Goal: Task Accomplishment & Management: Use online tool/utility

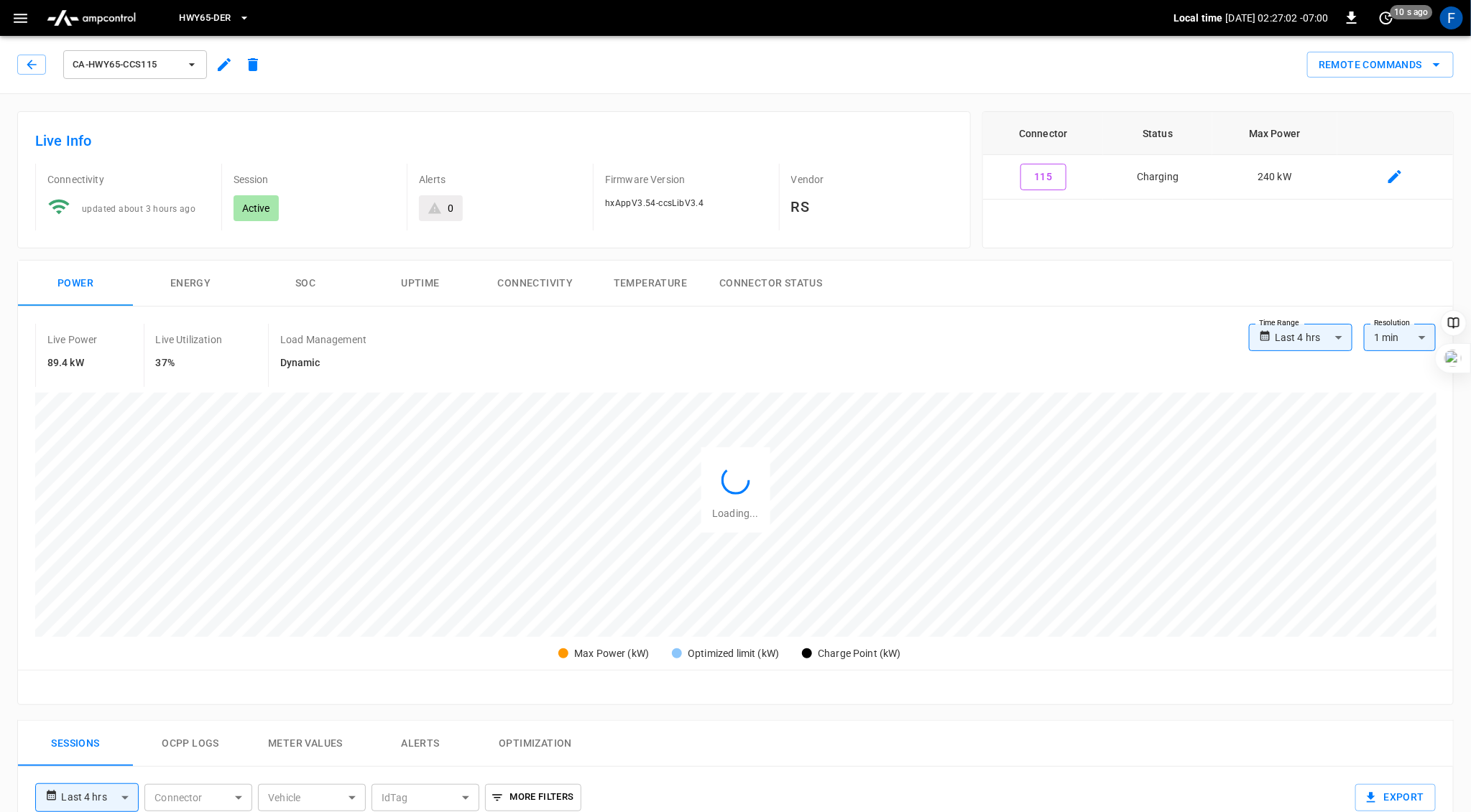
click at [307, 280] on button "SOC" at bounding box center [306, 283] width 115 height 46
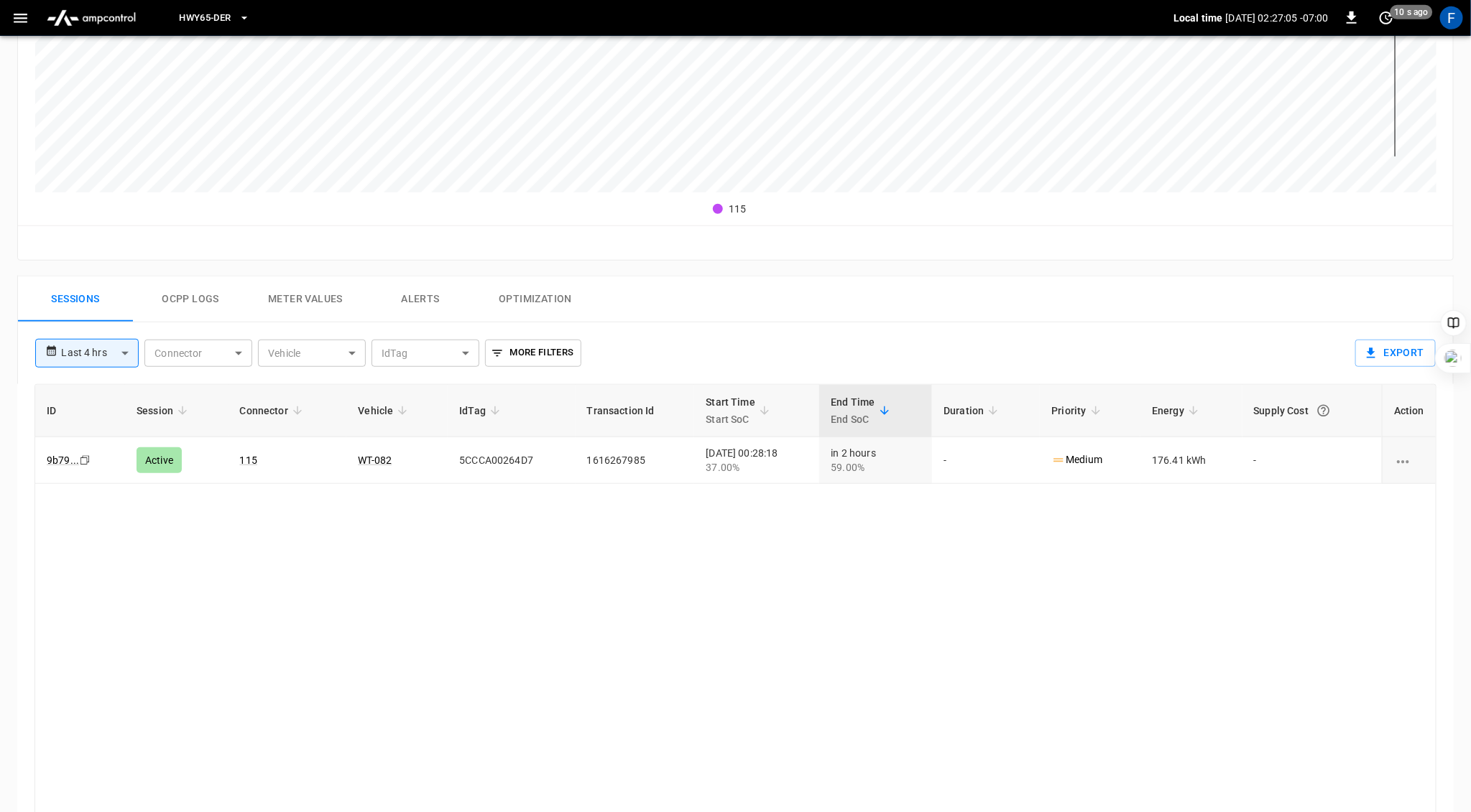
scroll to position [474, 0]
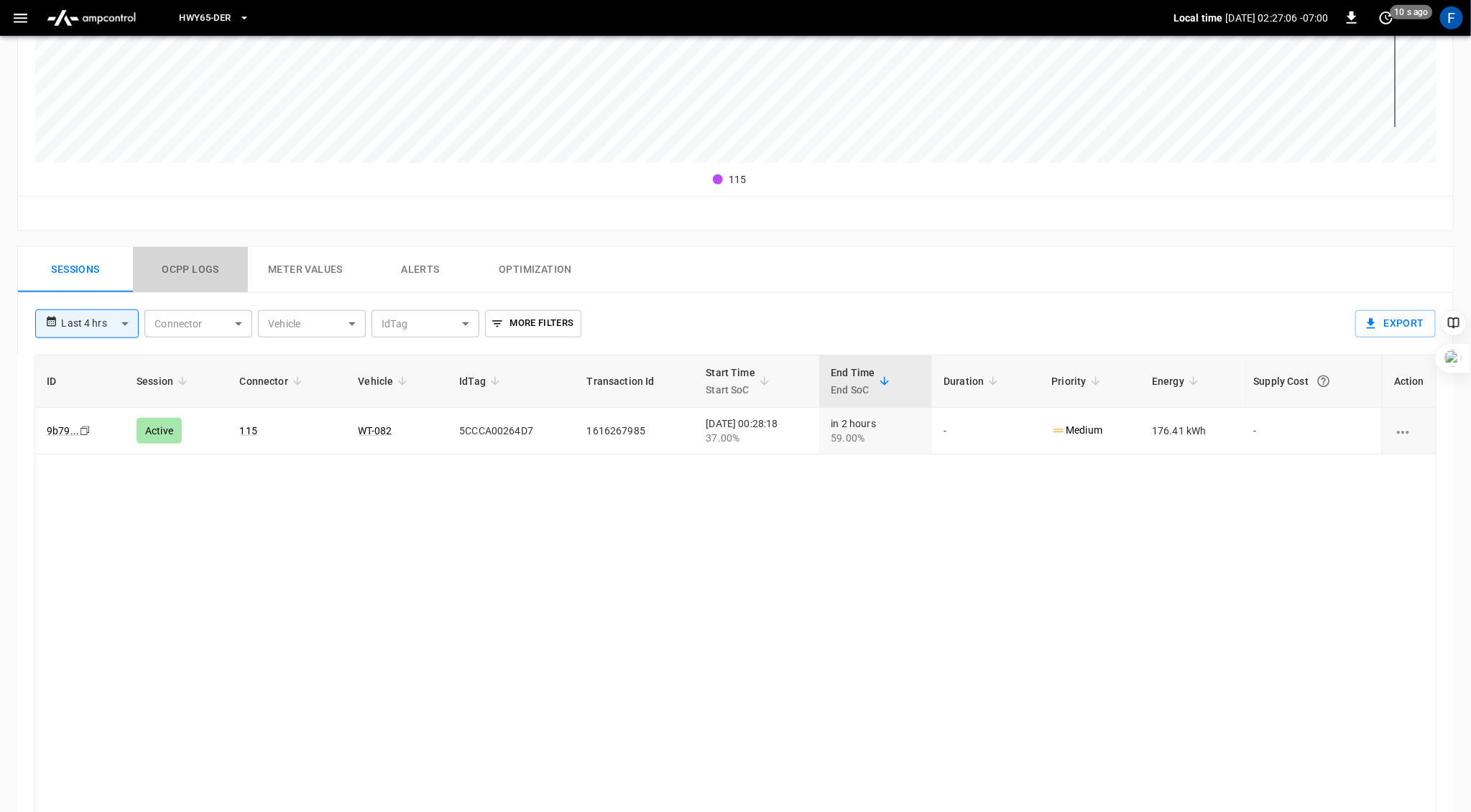
click at [193, 262] on button "Ocpp logs" at bounding box center [190, 270] width 115 height 46
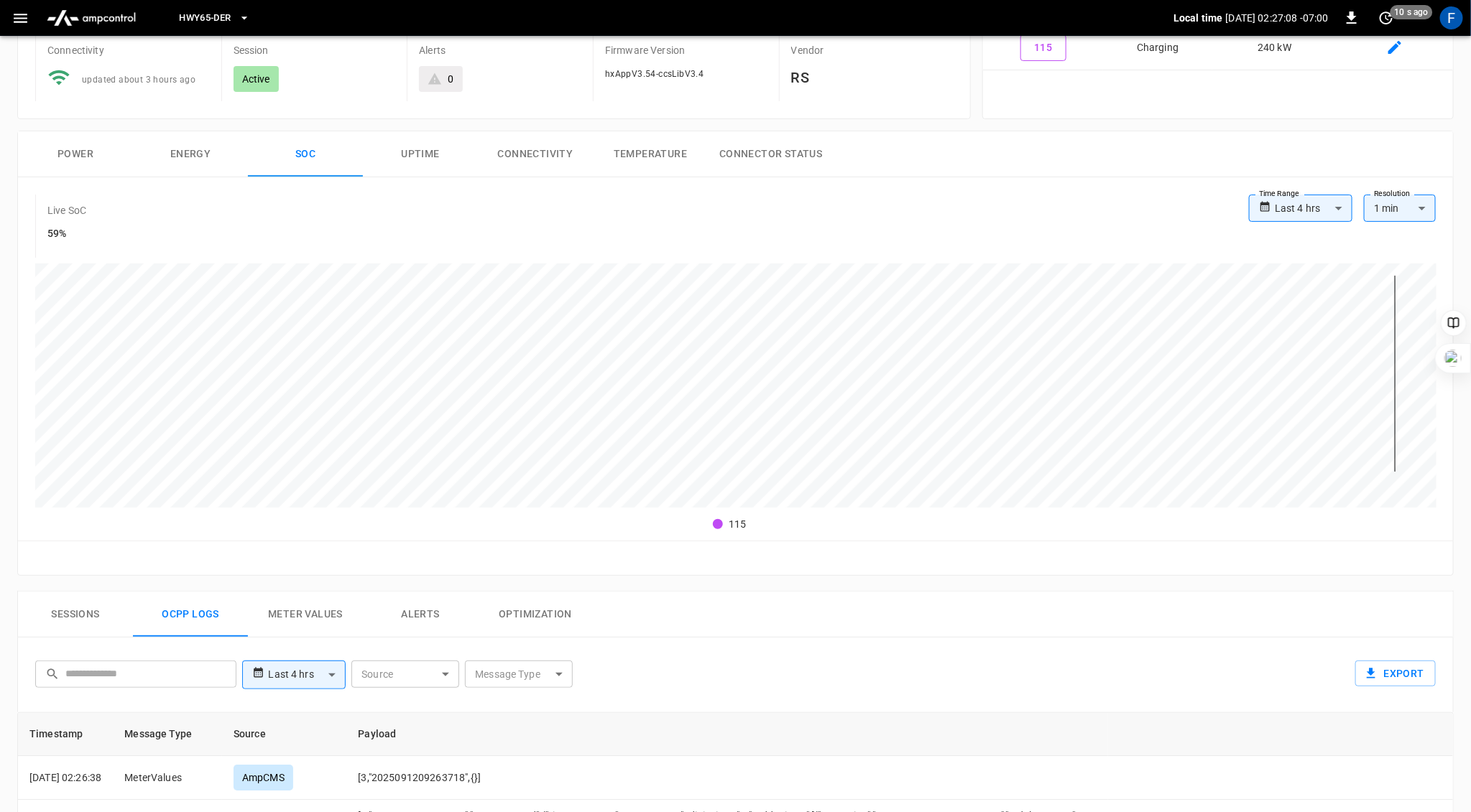
scroll to position [0, 0]
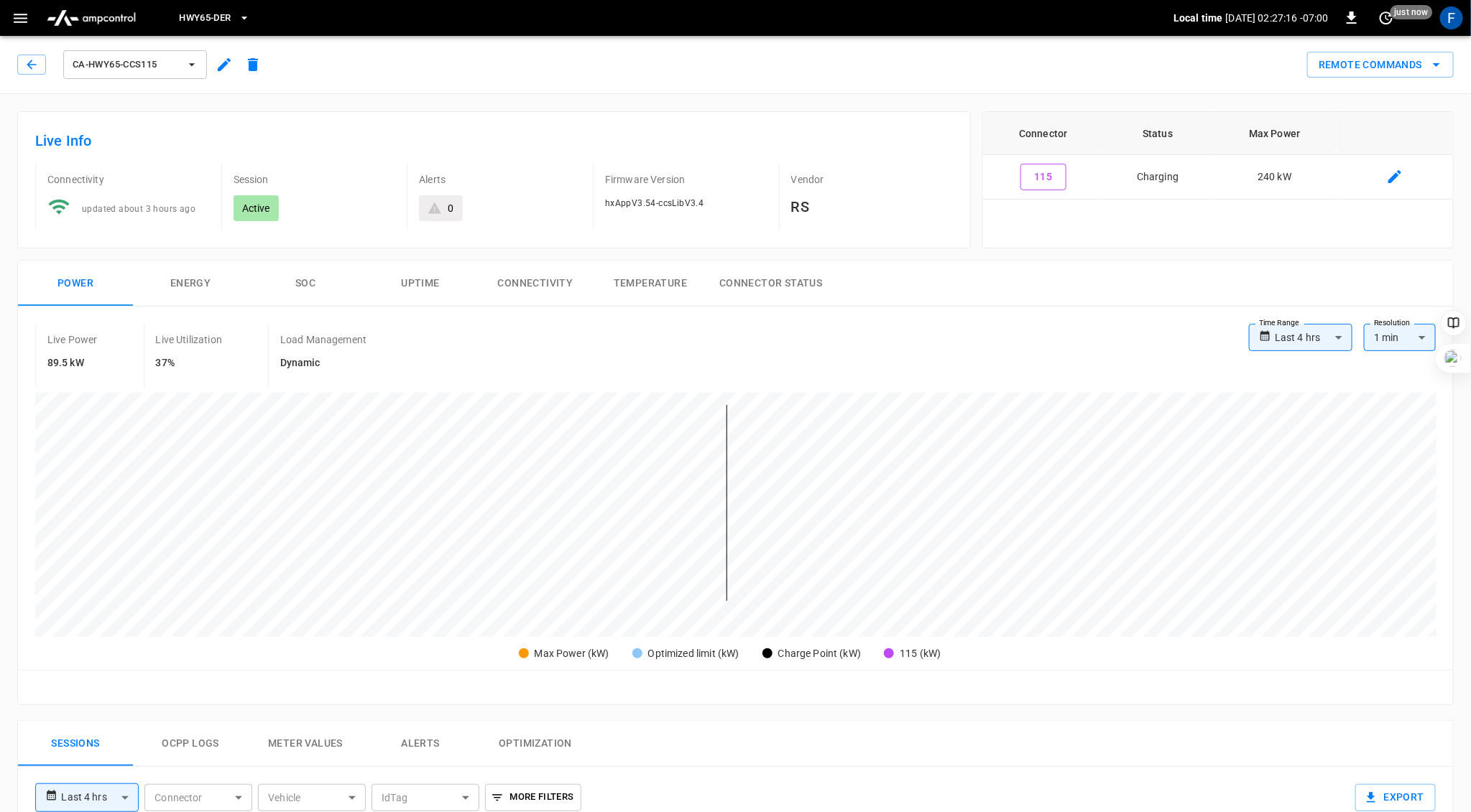
click at [306, 283] on button "SOC" at bounding box center [306, 283] width 115 height 46
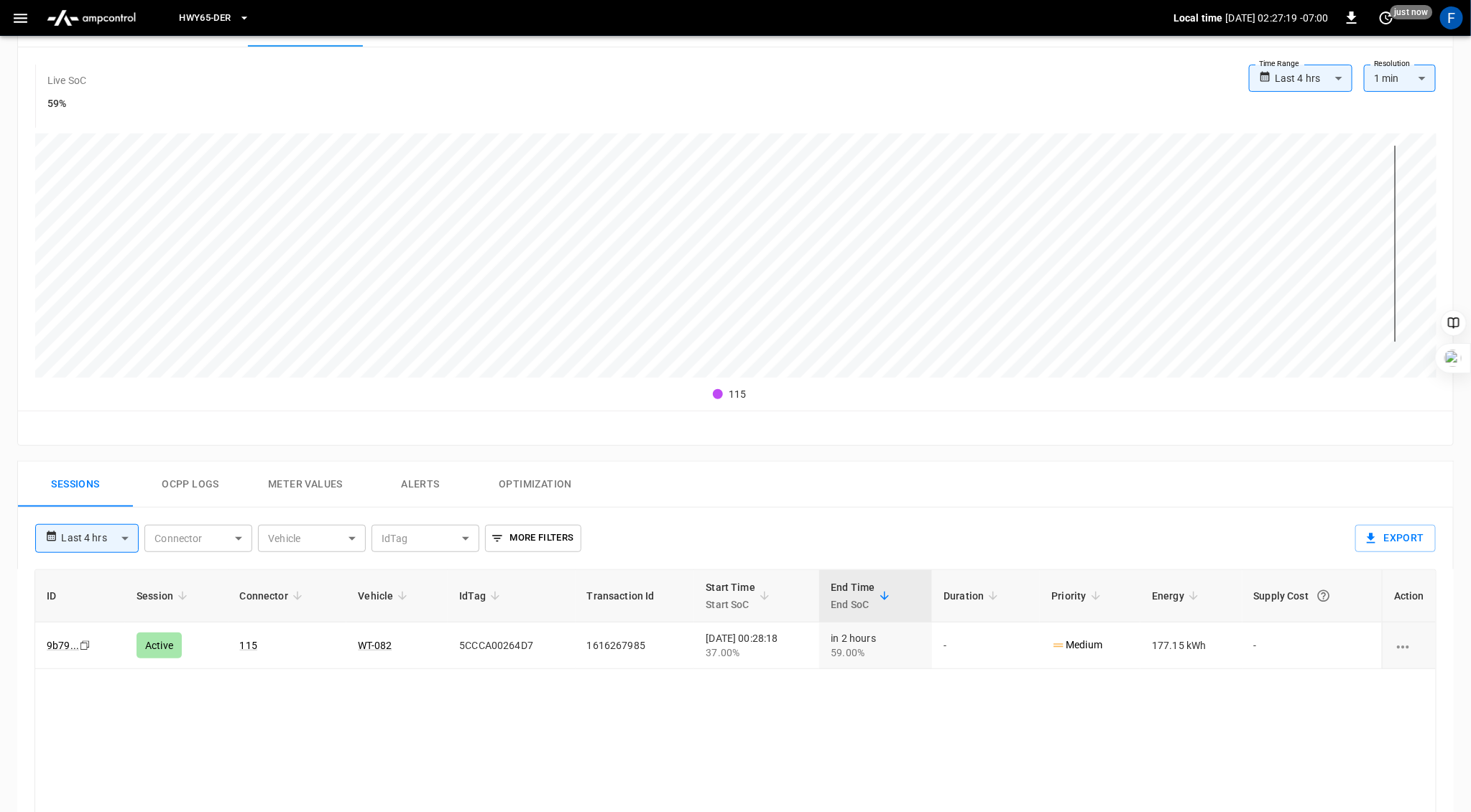
scroll to position [343, 0]
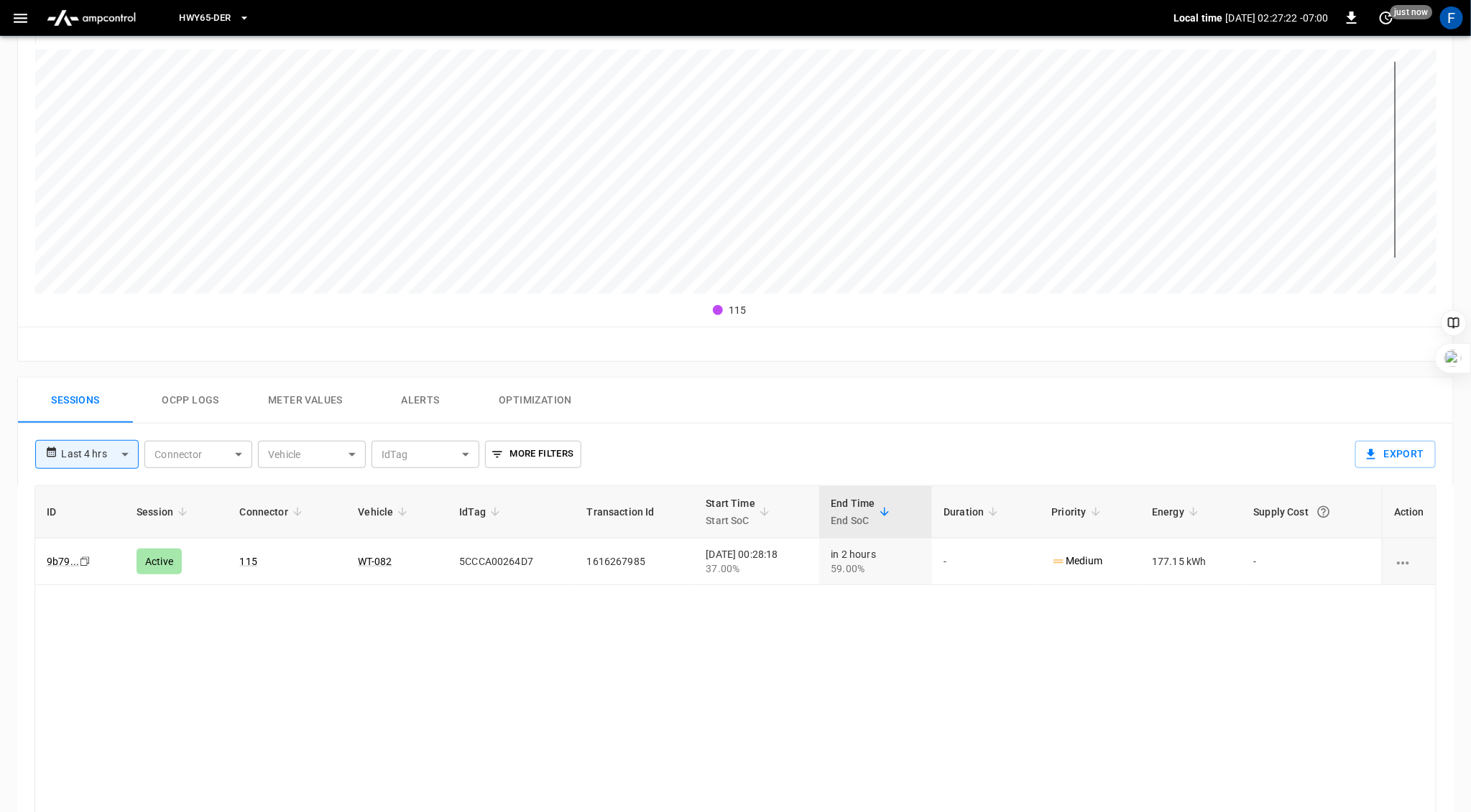
click at [177, 411] on button "Ocpp logs" at bounding box center [190, 401] width 115 height 46
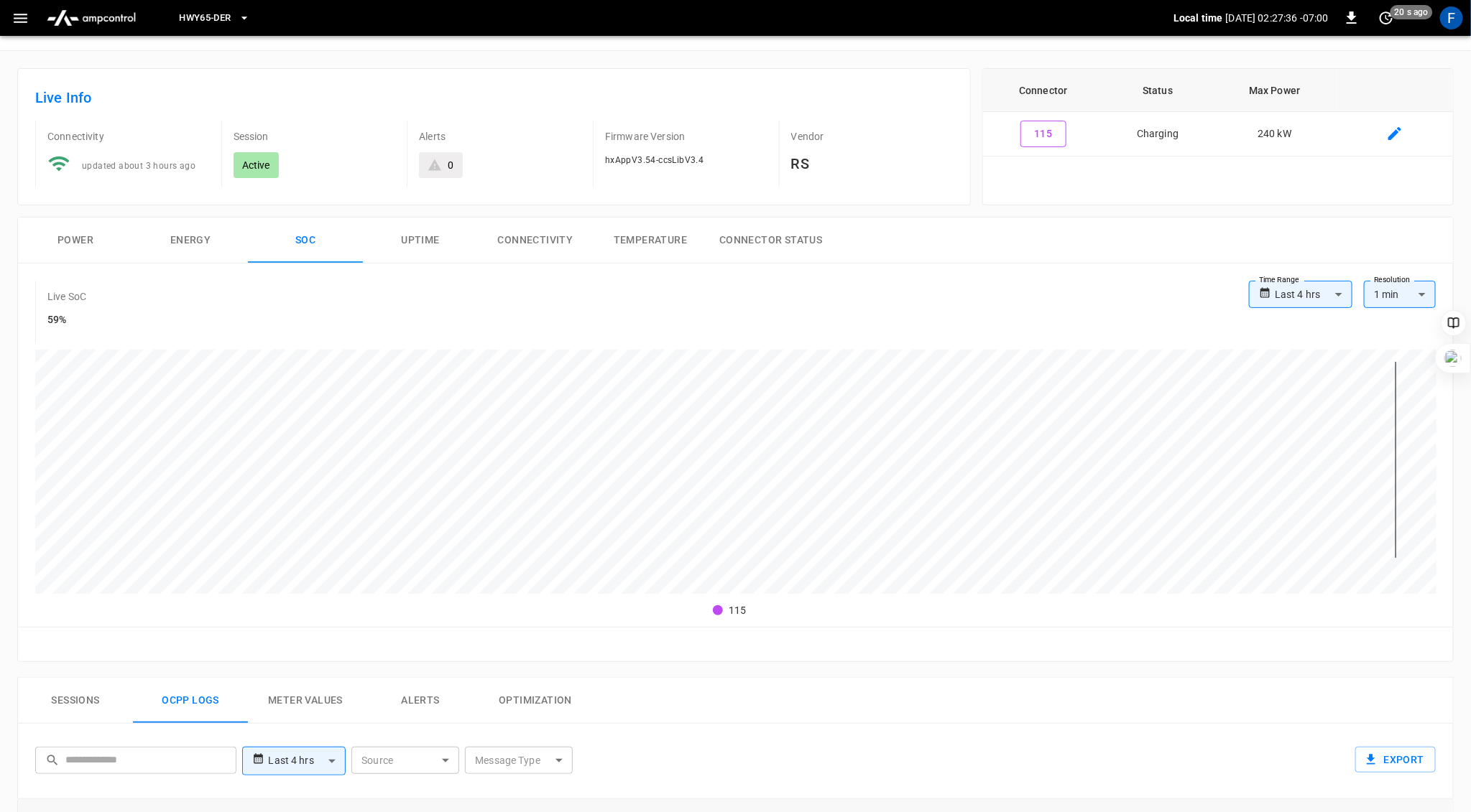
scroll to position [0, 0]
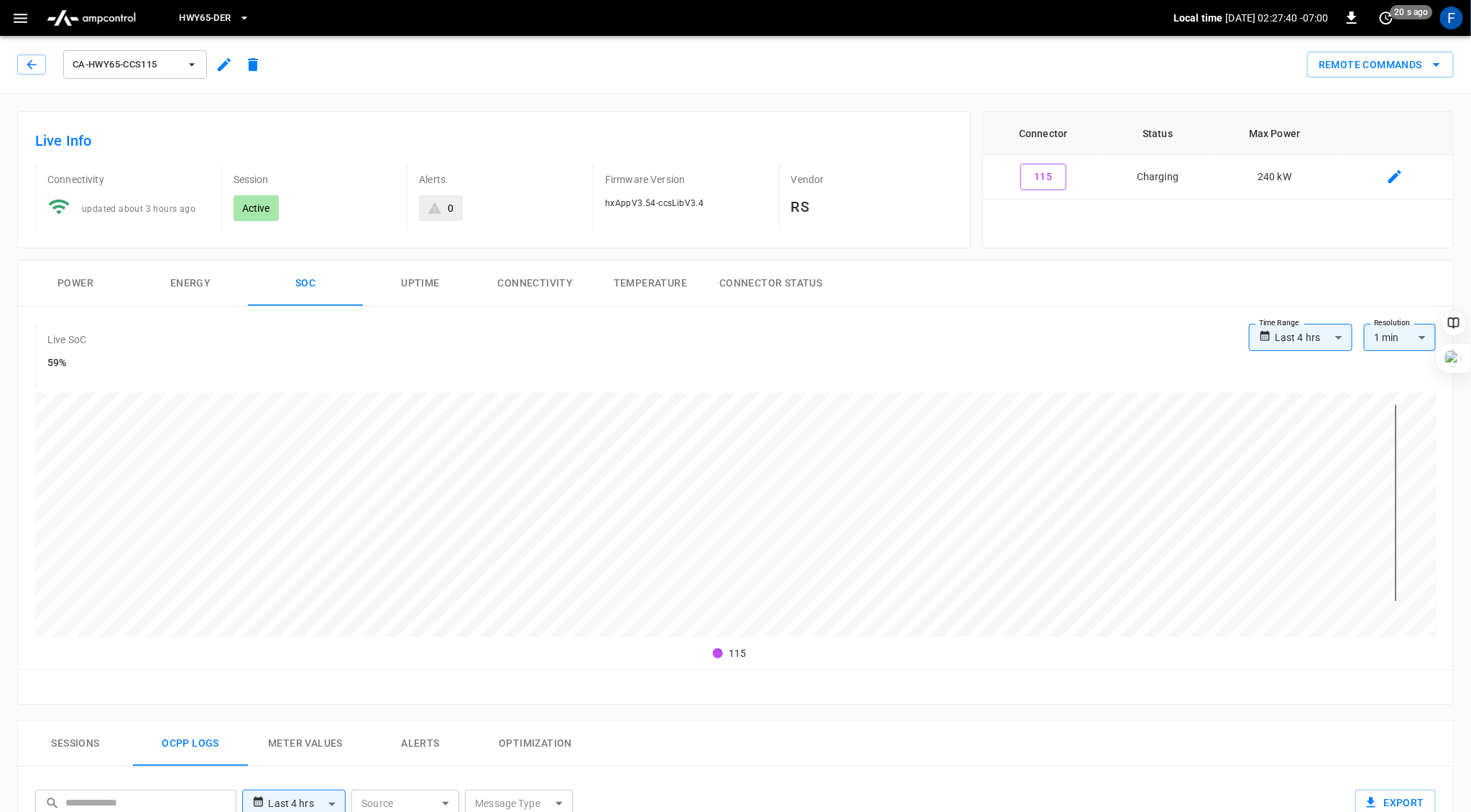
click at [1440, 9] on div "F" at bounding box center [1452, 18] width 27 height 27
click at [1453, 17] on div "F" at bounding box center [1451, 17] width 23 height 23
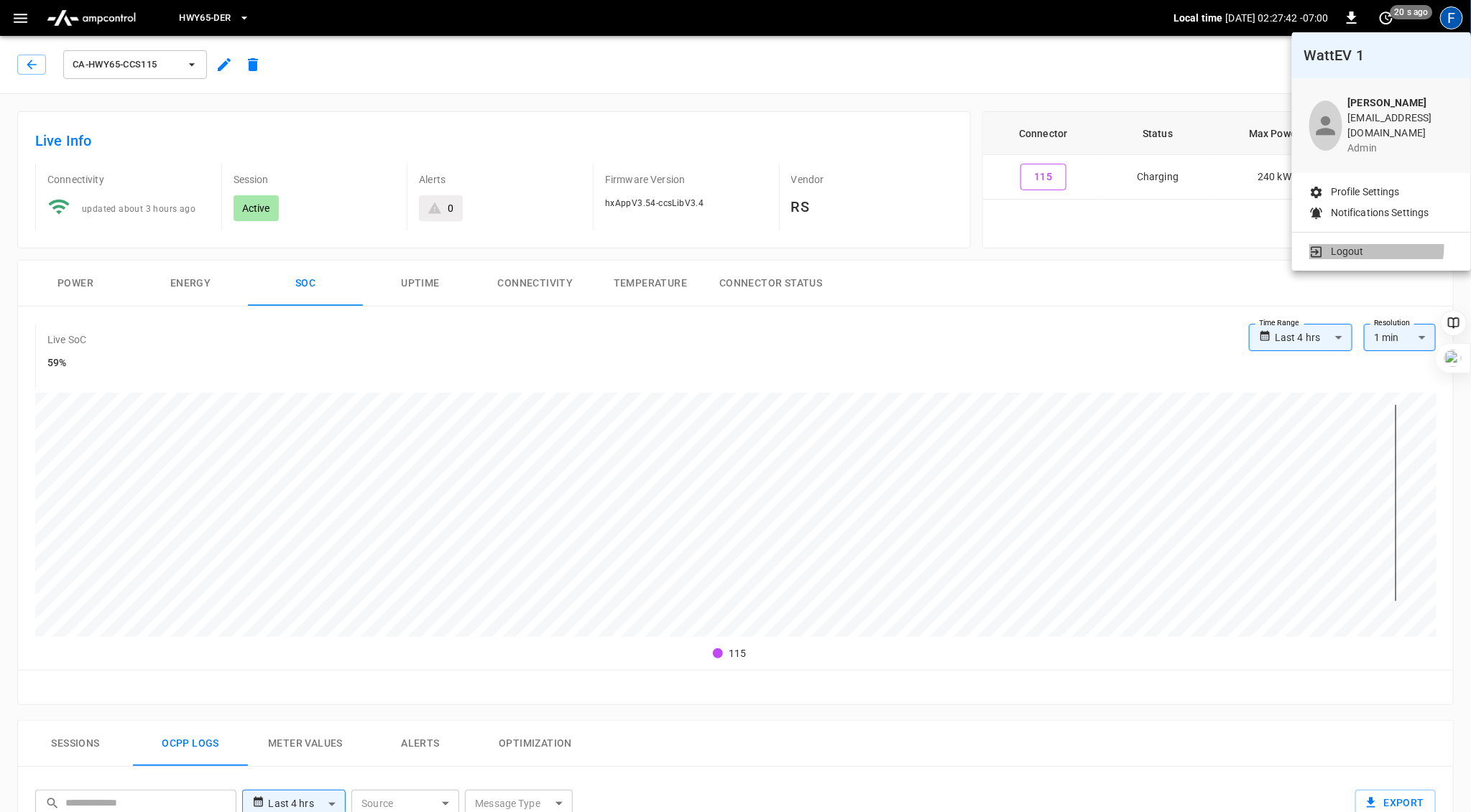
click at [1364, 244] on li "Logout" at bounding box center [1381, 251] width 145 height 15
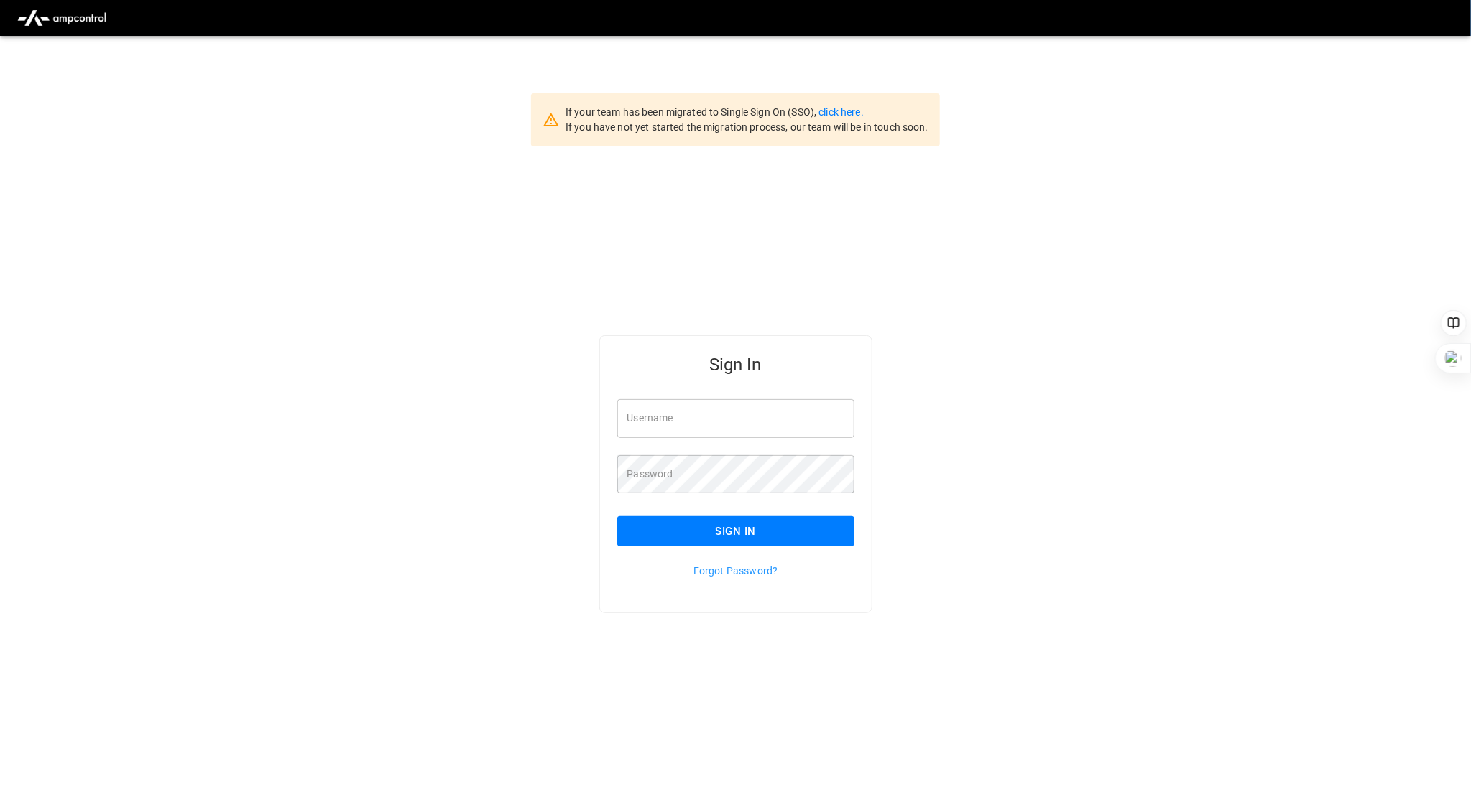
click at [669, 415] on input "Username" at bounding box center [736, 419] width 237 height 38
type input "**********"
click at [755, 522] on button "Sign In" at bounding box center [736, 531] width 237 height 30
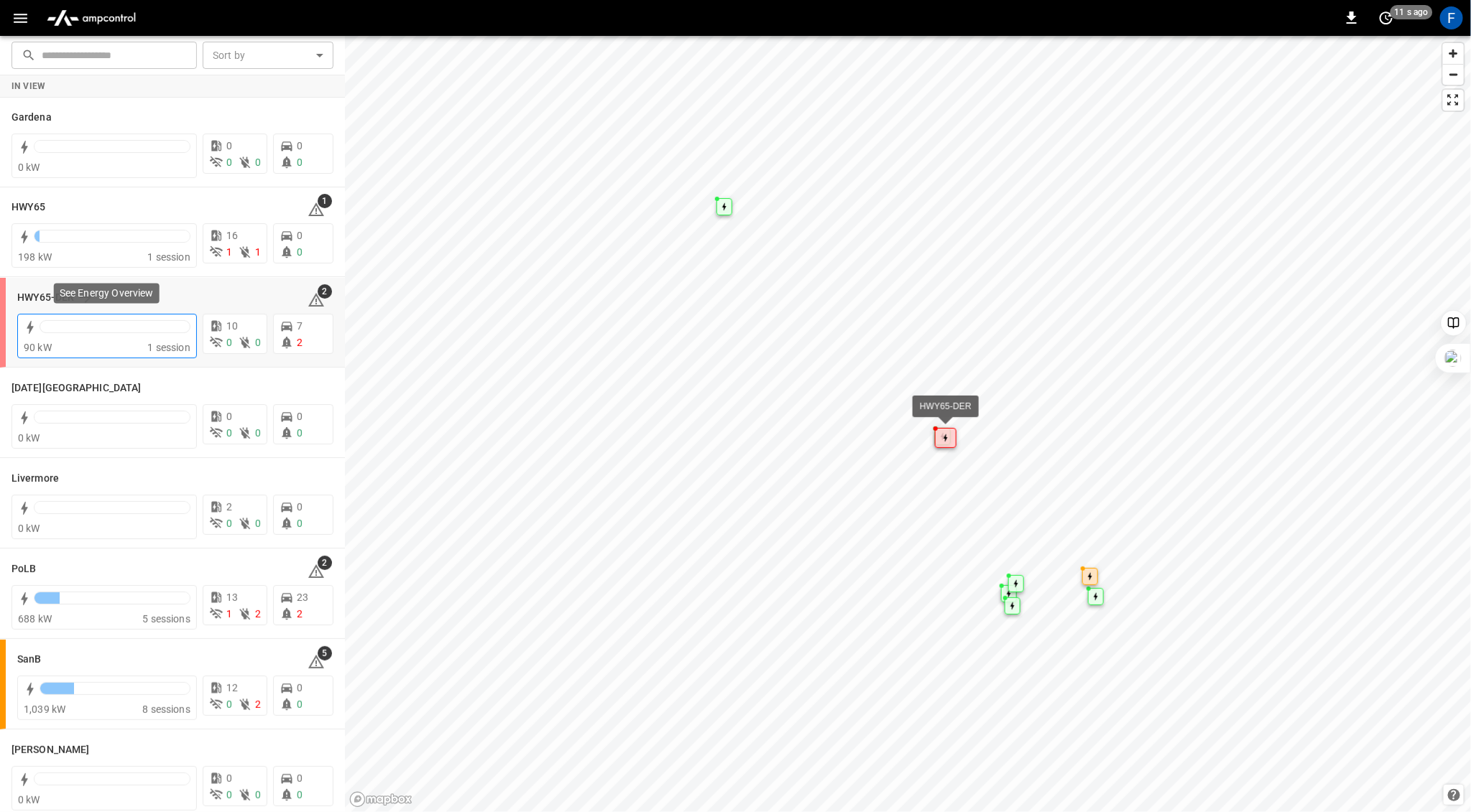
click at [74, 335] on div at bounding box center [114, 330] width 151 height 20
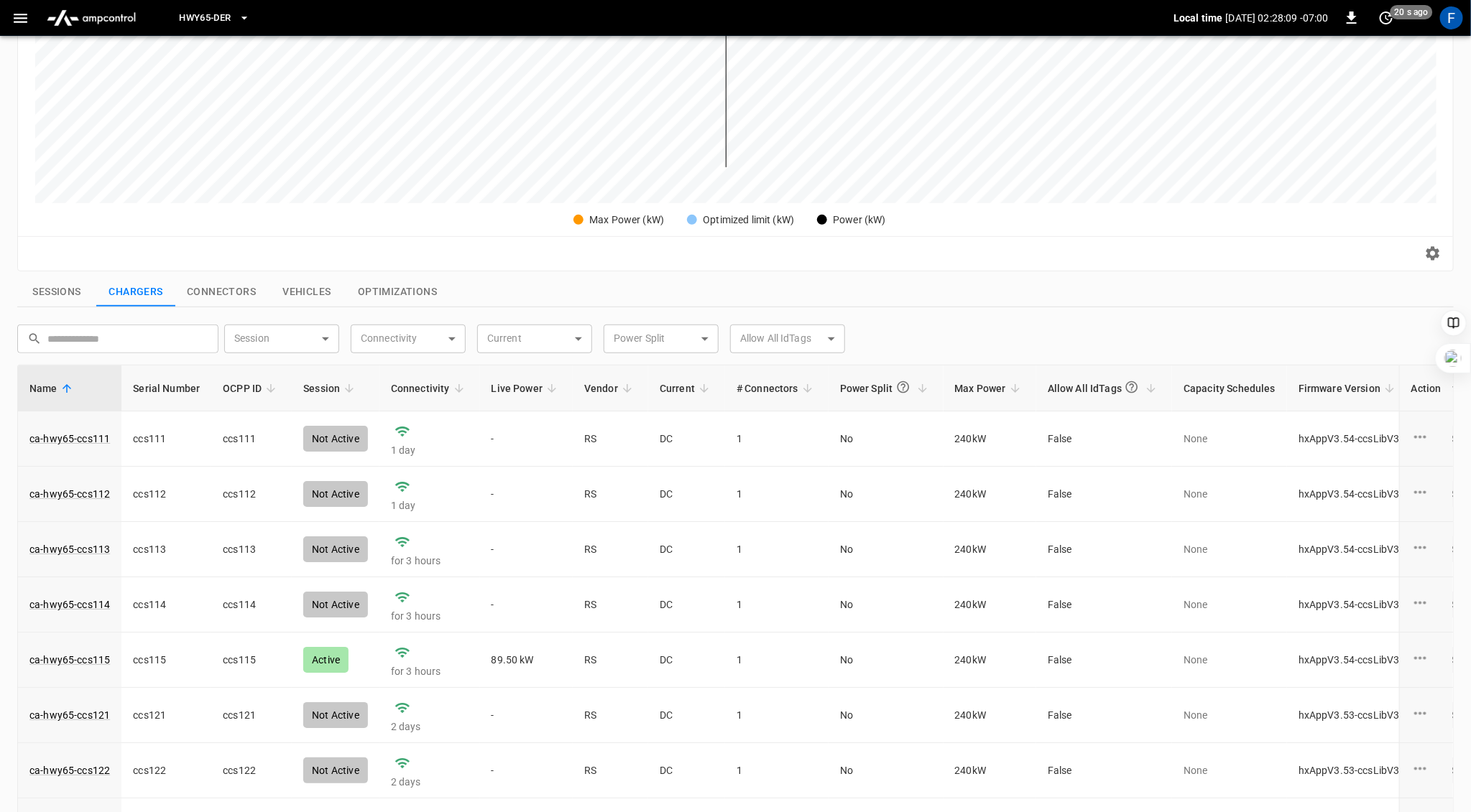
scroll to position [362, 0]
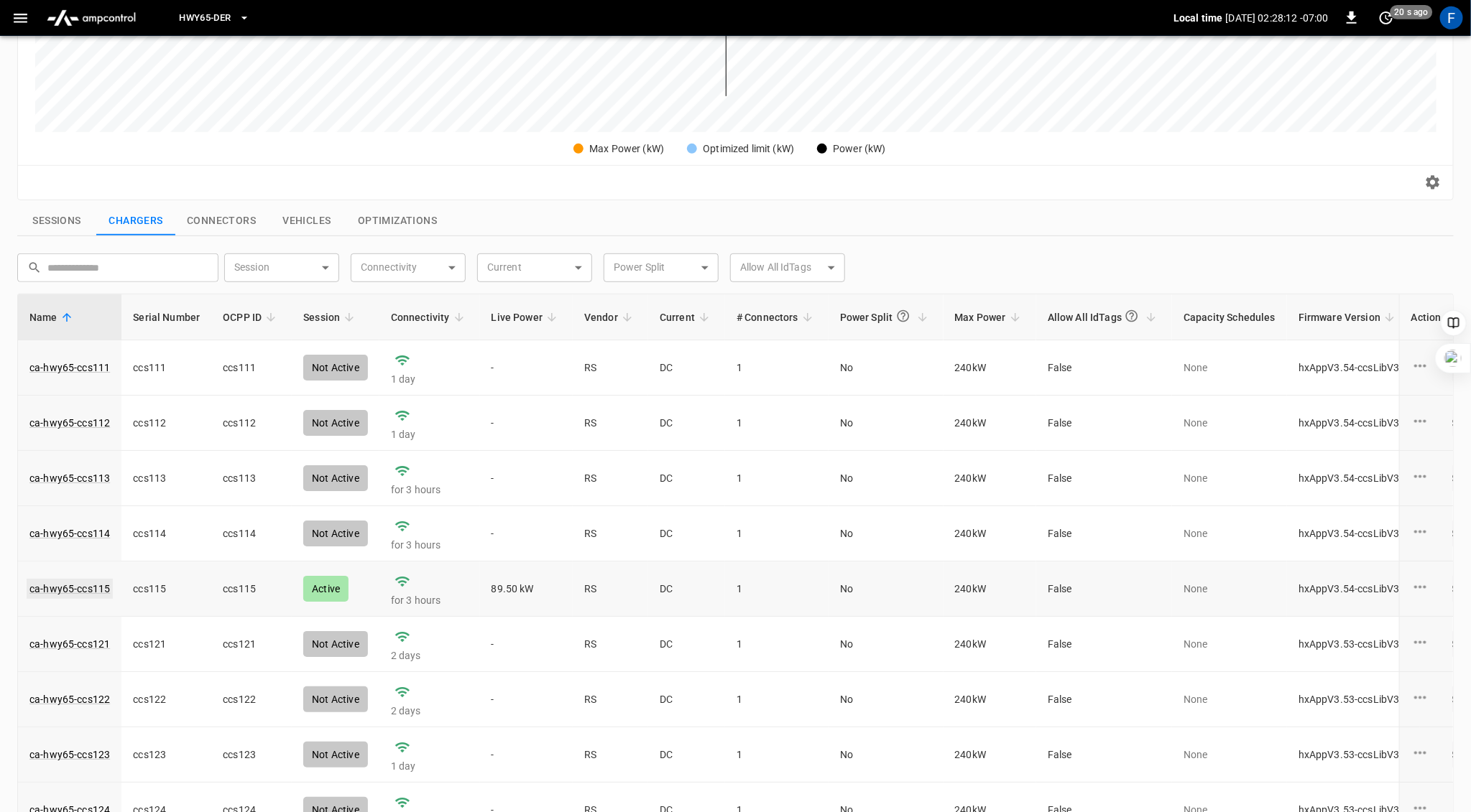
click at [70, 591] on link "ca-hwy65-ccs115" at bounding box center [70, 589] width 86 height 20
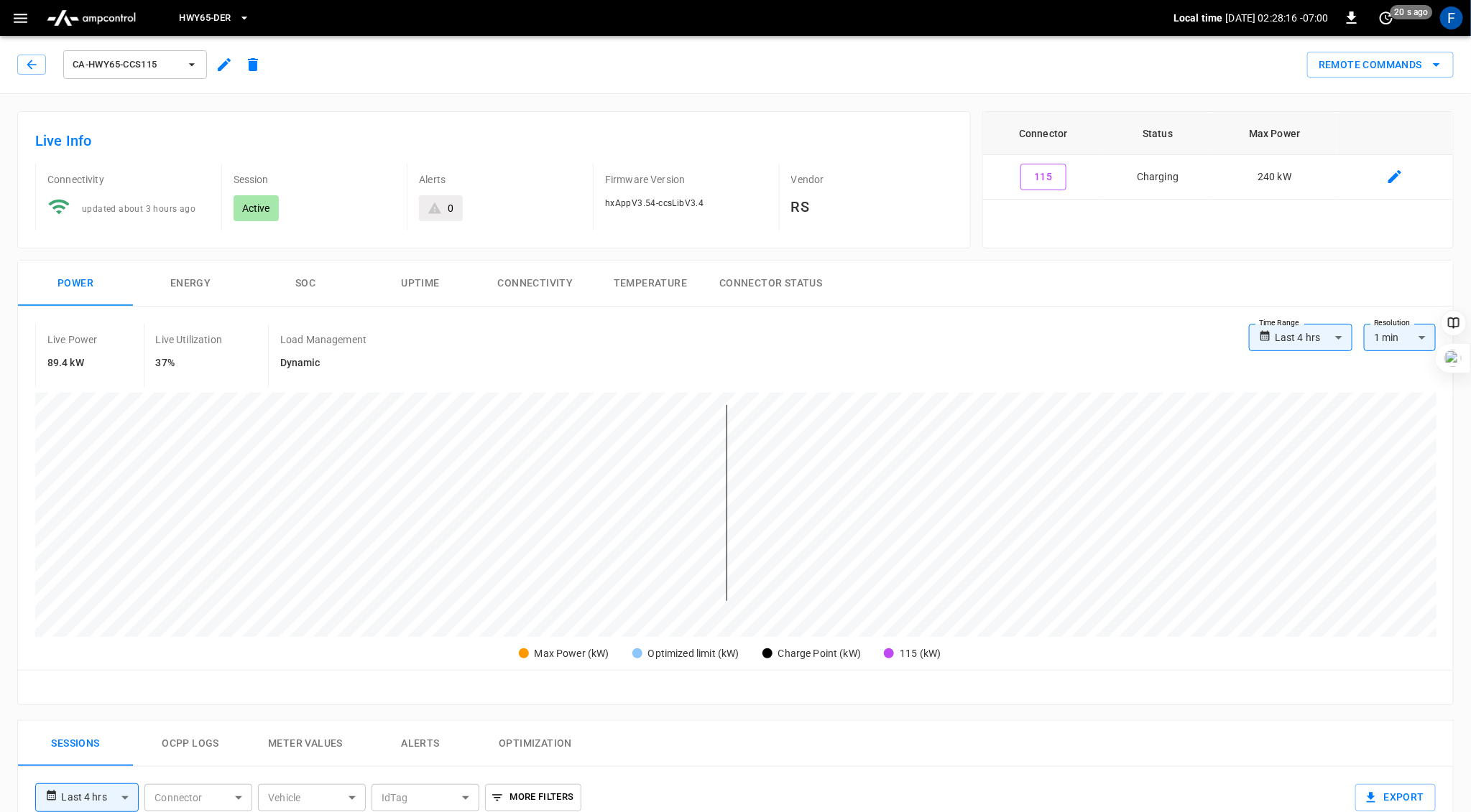
click at [303, 283] on button "SOC" at bounding box center [306, 283] width 115 height 46
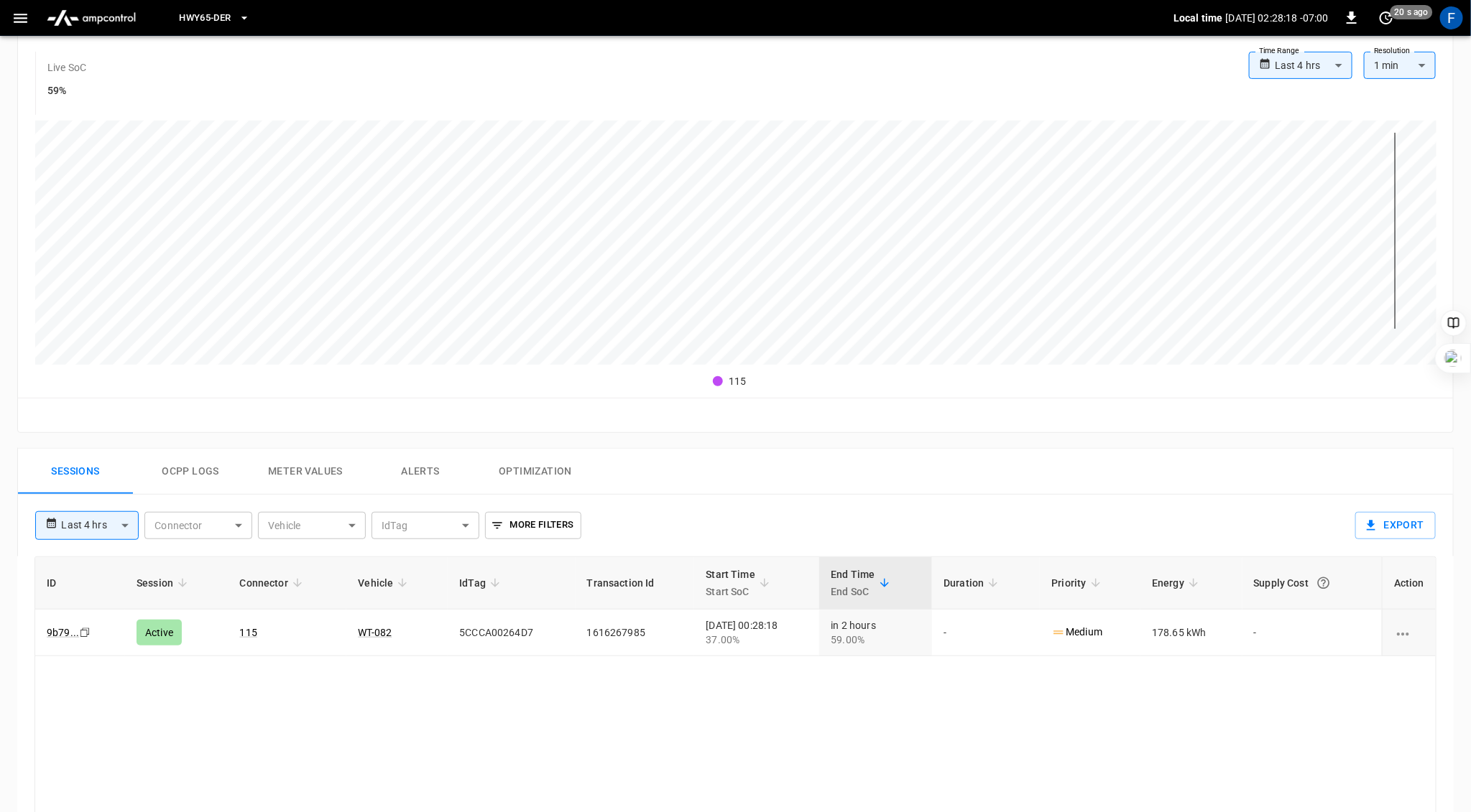
scroll to position [333, 0]
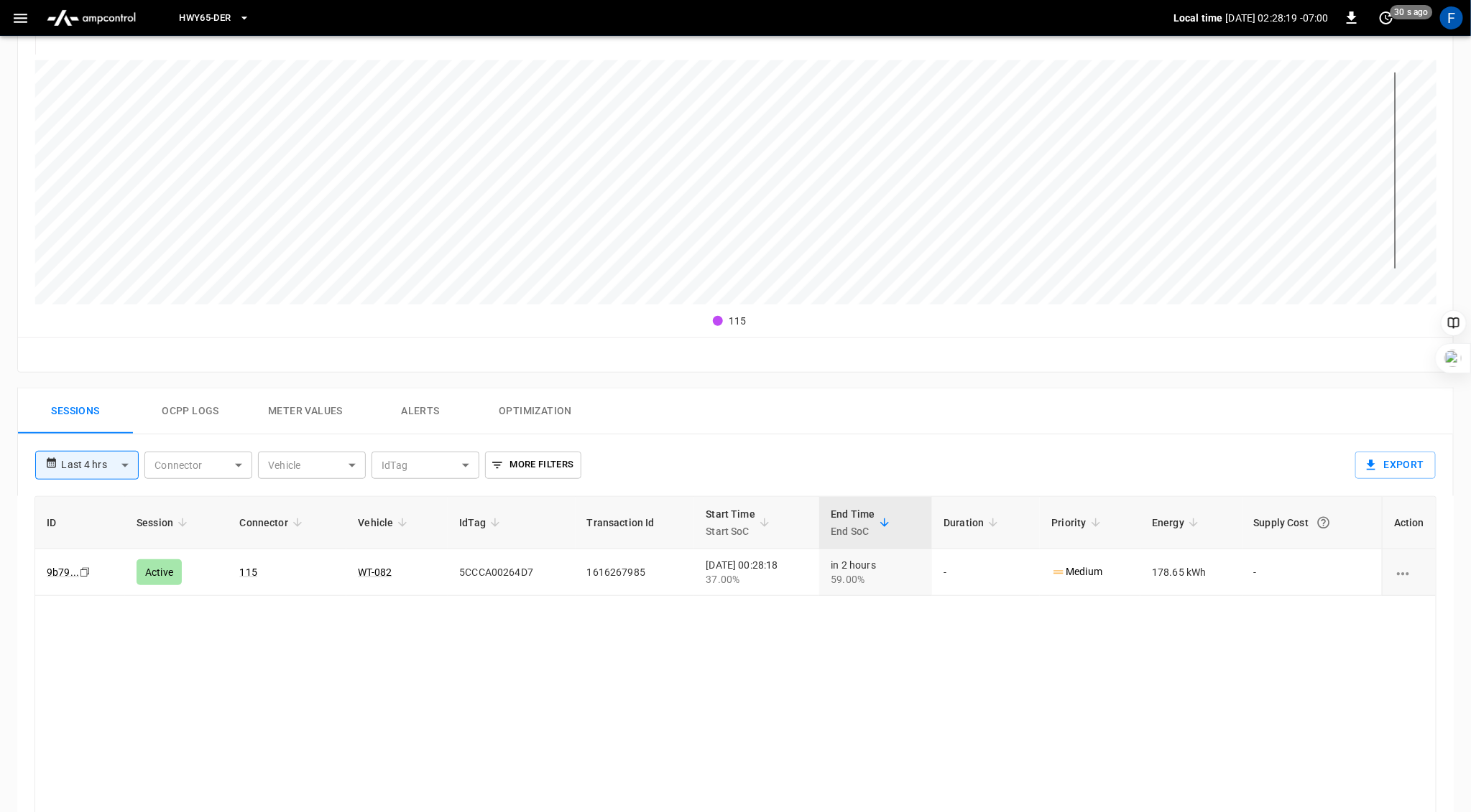
click at [189, 407] on button "Ocpp logs" at bounding box center [190, 411] width 115 height 46
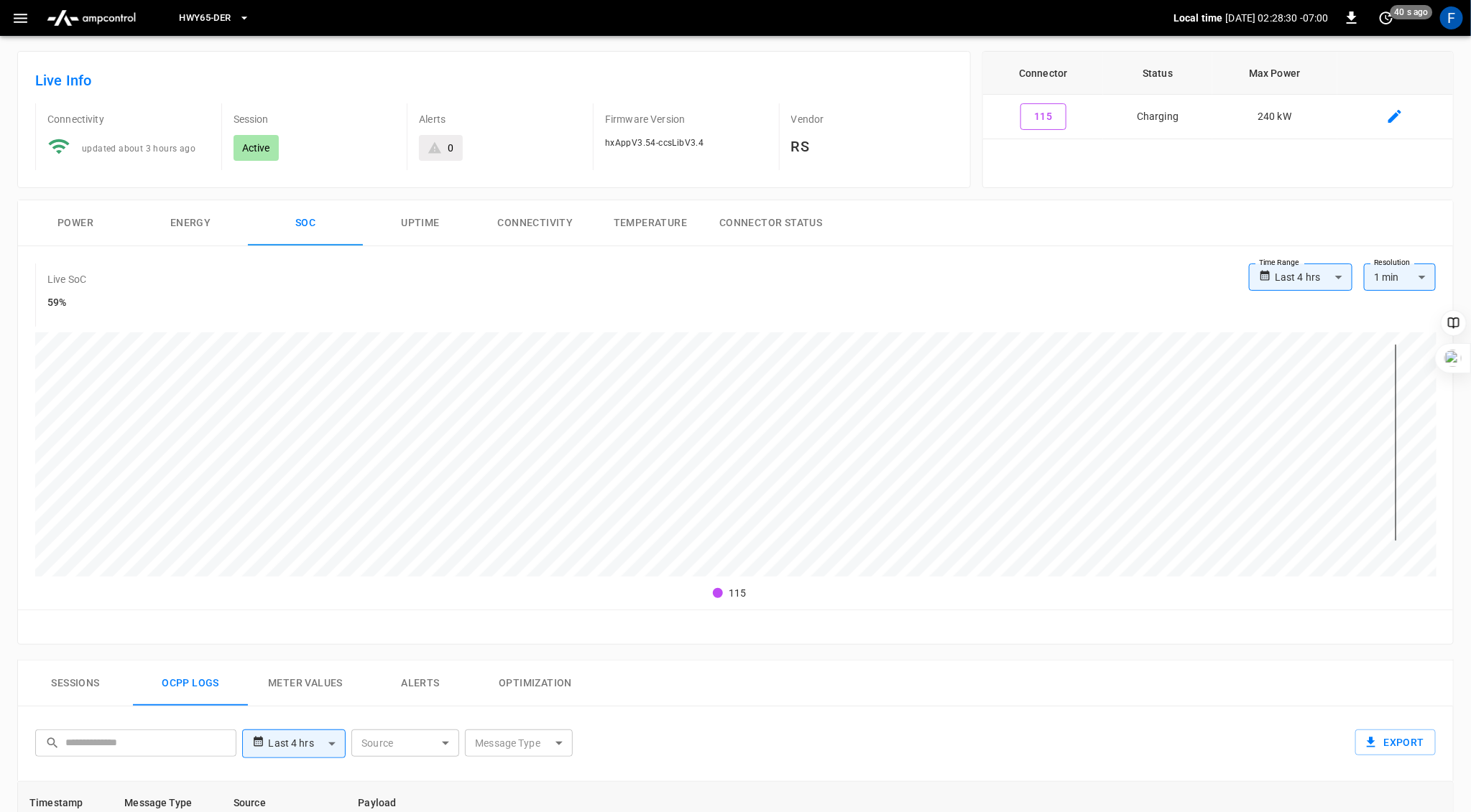
scroll to position [0, 0]
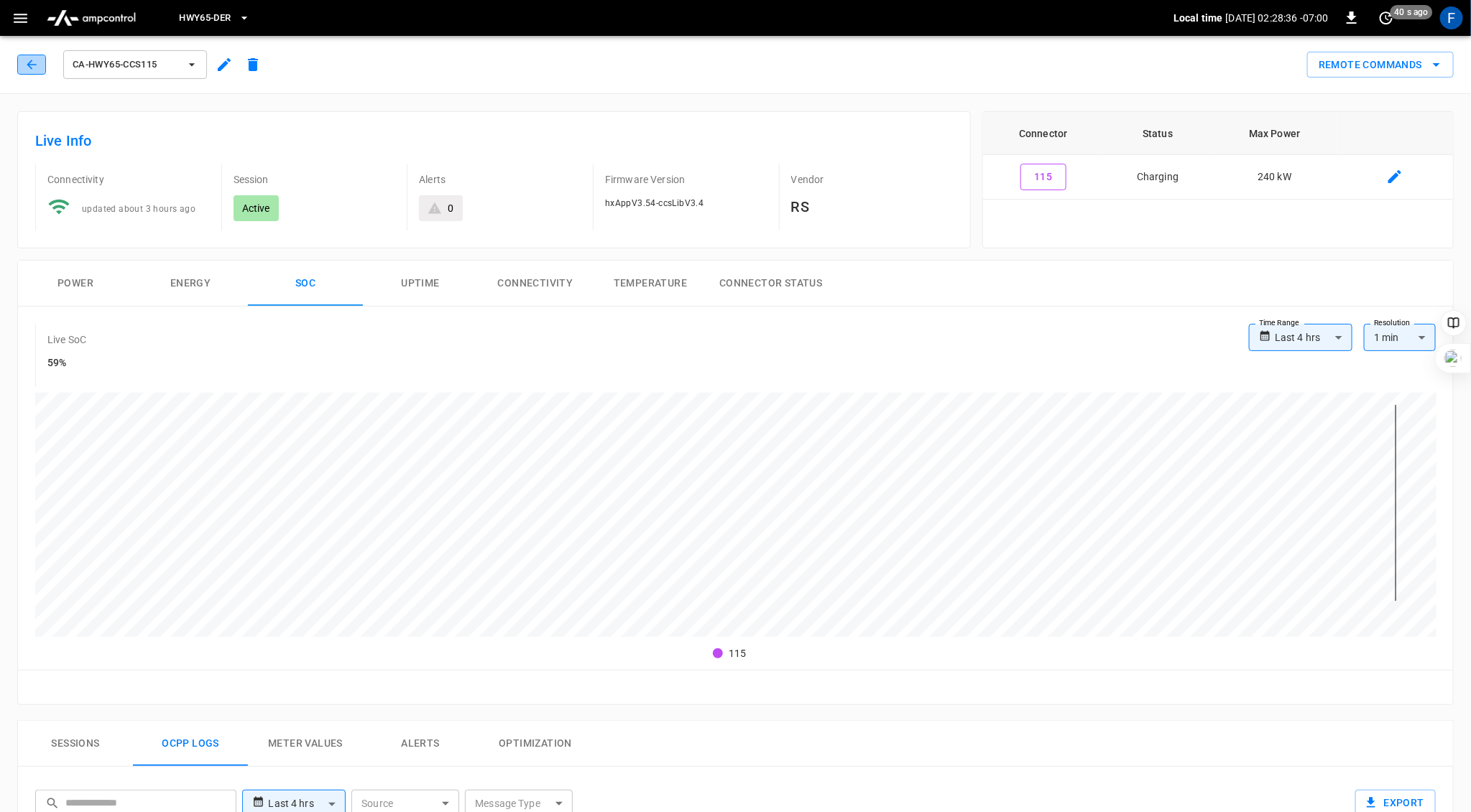
click at [29, 67] on icon "button" at bounding box center [31, 64] width 9 height 9
